Goal: Transaction & Acquisition: Purchase product/service

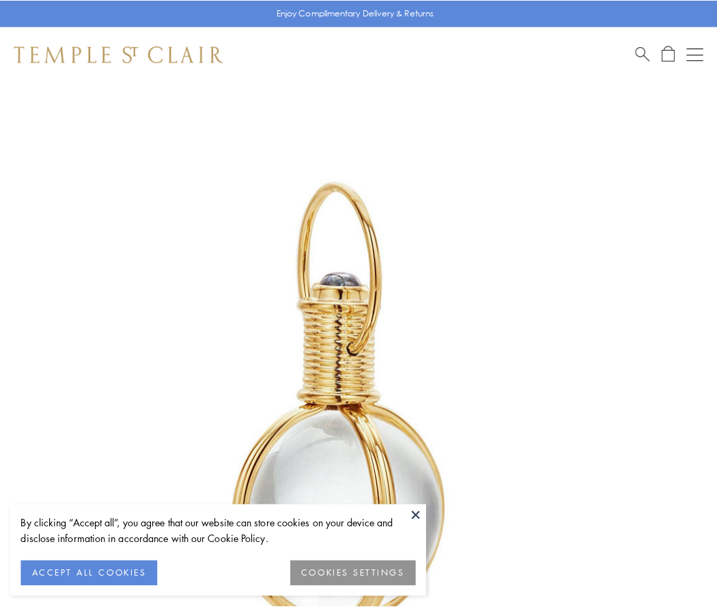
scroll to position [357, 0]
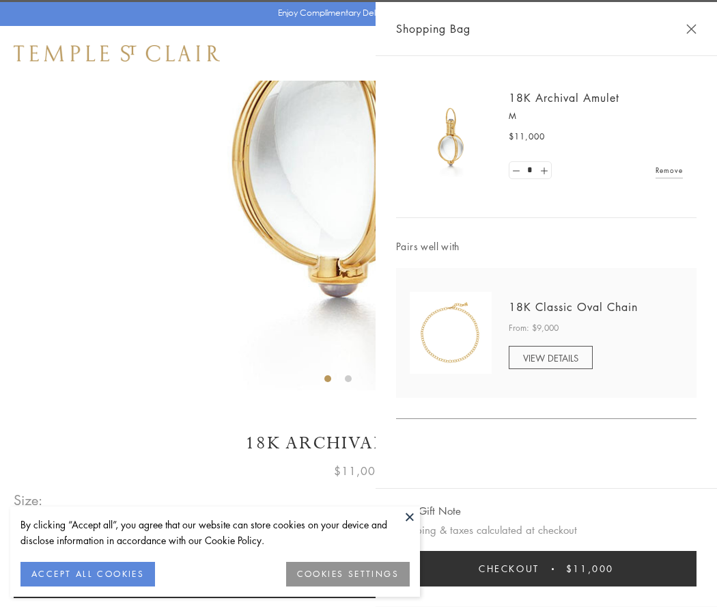
click at [546, 568] on button "Checkout $11,000" at bounding box center [546, 569] width 301 height 36
